Goal: Task Accomplishment & Management: Use online tool/utility

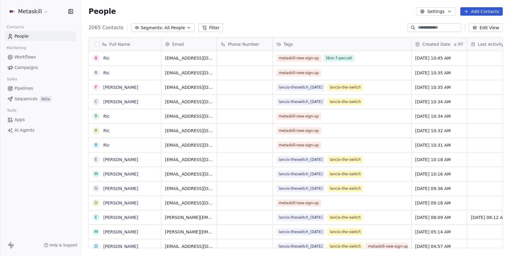
scroll to position [225, 428]
click at [27, 67] on span "Campaigns" at bounding box center [25, 67] width 23 height 6
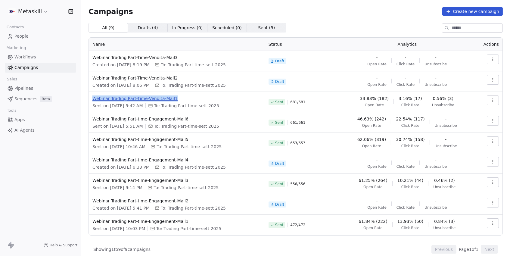
drag, startPoint x: 91, startPoint y: 99, endPoint x: 179, endPoint y: 100, distance: 88.7
click at [179, 100] on td "Webinar Trading Part-Time-Vendita-Mail1 Sent on [DATE] 5:42 AM To: Trading Part…" at bounding box center [177, 102] width 176 height 20
copy span "Webinar Trading Part-Time-Vendita-Mail1"
click at [24, 36] on span "People" at bounding box center [21, 36] width 14 height 6
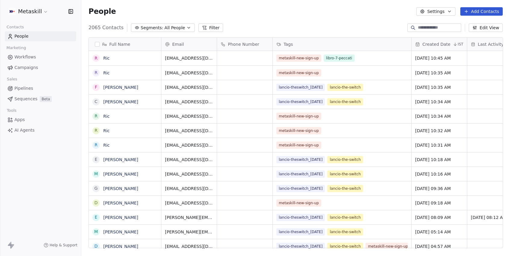
scroll to position [225, 428]
click at [204, 27] on button "Filter" at bounding box center [210, 27] width 25 height 8
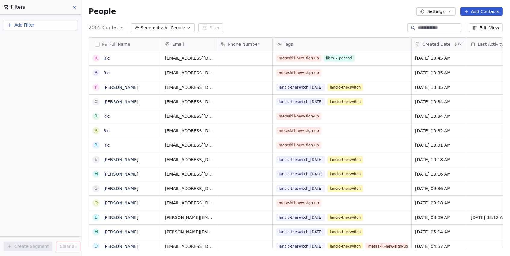
click at [29, 28] on button "Add Filter" at bounding box center [41, 25] width 74 height 11
click at [31, 38] on span "Contact properties" at bounding box center [29, 39] width 39 height 6
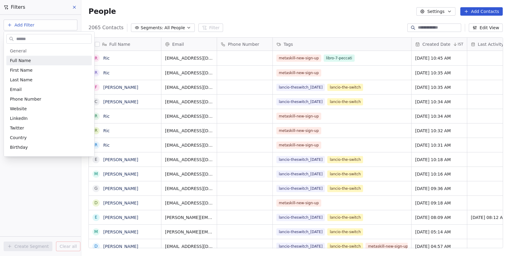
click at [31, 38] on input "text" at bounding box center [53, 39] width 76 height 9
type input "***"
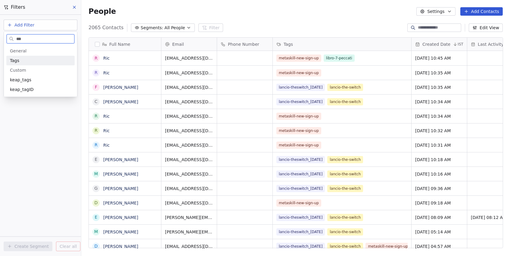
click at [23, 60] on div "Tags" at bounding box center [40, 60] width 61 height 6
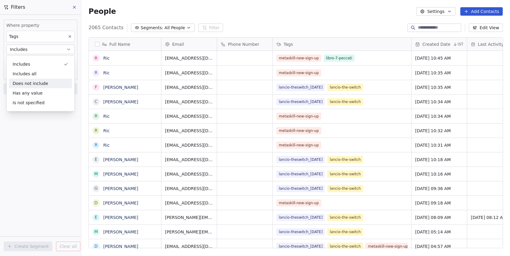
click at [35, 82] on div "Does not include" at bounding box center [40, 84] width 63 height 10
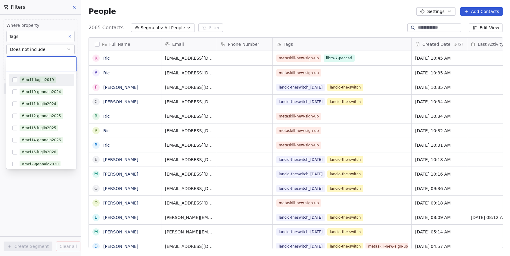
click at [24, 61] on body "Metaskill Contacts People Marketing Workflows Campaigns Sales Pipelines Sequenc…" at bounding box center [255, 128] width 510 height 256
click at [42, 202] on html "Metaskill Contacts People Marketing Workflows Campaigns Sales Pipelines Sequenc…" at bounding box center [255, 128] width 510 height 256
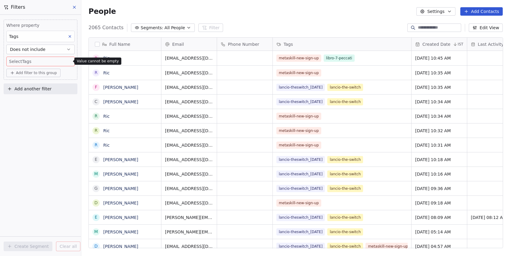
click at [33, 91] on span "Add another filter" at bounding box center [32, 89] width 37 height 6
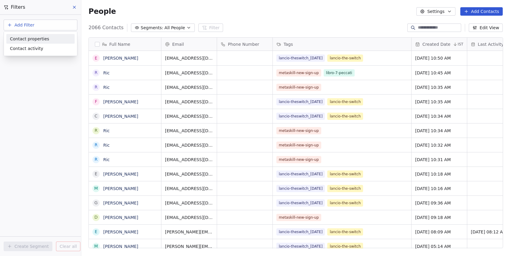
click at [31, 40] on span "Contact properties" at bounding box center [29, 39] width 39 height 6
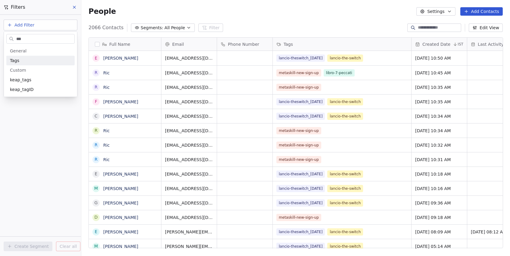
type input "****"
click at [33, 59] on div "Tags" at bounding box center [40, 60] width 61 height 6
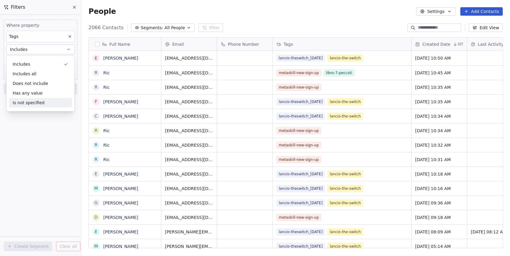
click at [17, 140] on div "Where property Tags Includes Select Tags Add filter to this group Add another f…" at bounding box center [40, 135] width 81 height 241
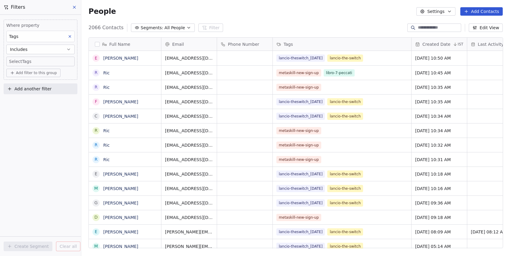
click at [28, 90] on span "Add another filter" at bounding box center [32, 89] width 37 height 6
click at [32, 105] on span "Contact properties" at bounding box center [29, 103] width 39 height 6
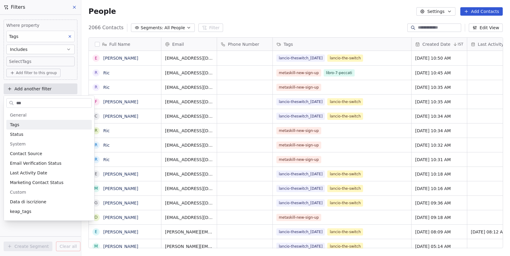
type input "****"
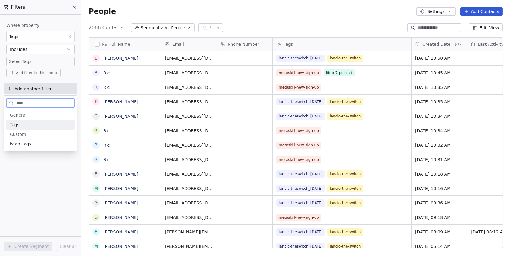
click at [26, 125] on div "Tags" at bounding box center [40, 125] width 61 height 6
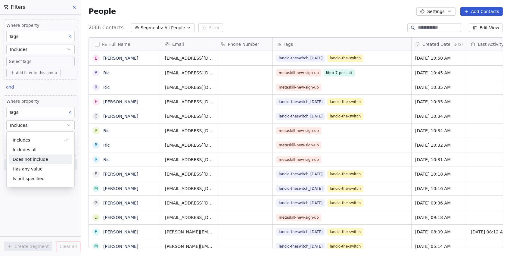
click at [23, 159] on div "Does not include" at bounding box center [40, 159] width 63 height 10
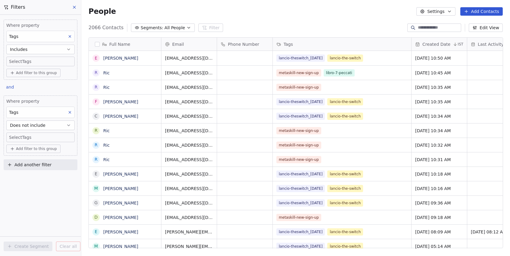
click at [120, 0] on div "People Settings Add Contacts" at bounding box center [295, 11] width 428 height 23
